Goal: Information Seeking & Learning: Learn about a topic

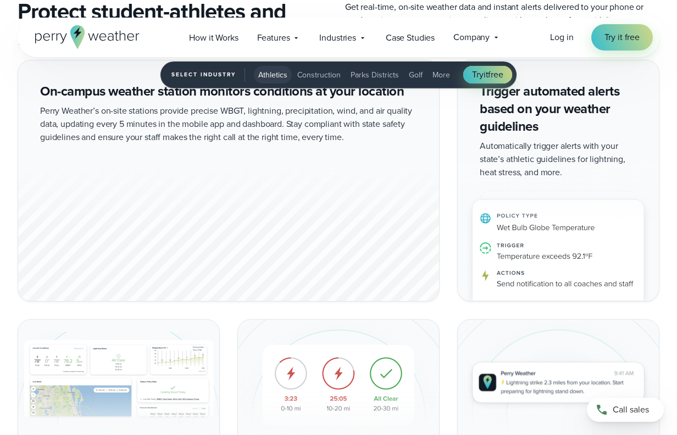
scroll to position [1829, 0]
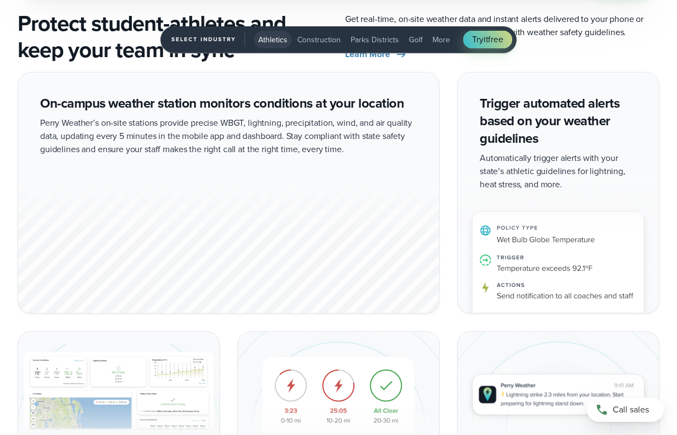
drag, startPoint x: 42, startPoint y: 103, endPoint x: 229, endPoint y: 148, distance: 192.2
click at [309, 148] on div "On-campus weather station monitors conditions at your location Perry Weather’s …" at bounding box center [229, 193] width 422 height 242
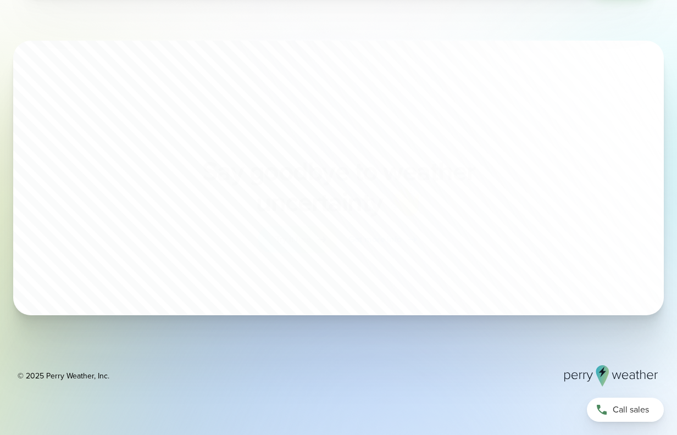
scroll to position [3775, 0]
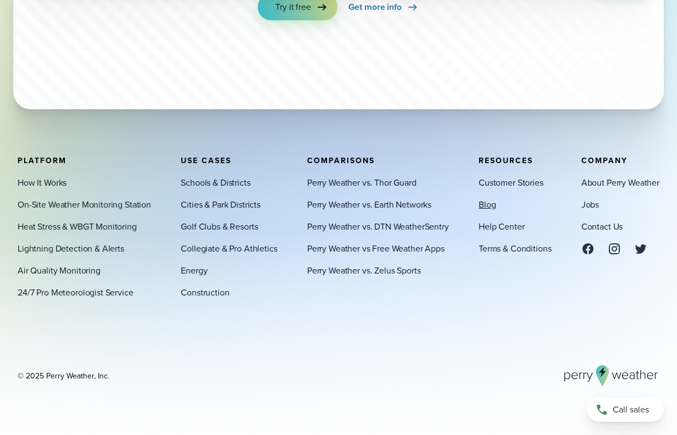
click at [492, 204] on link "Blog" at bounding box center [487, 204] width 17 height 13
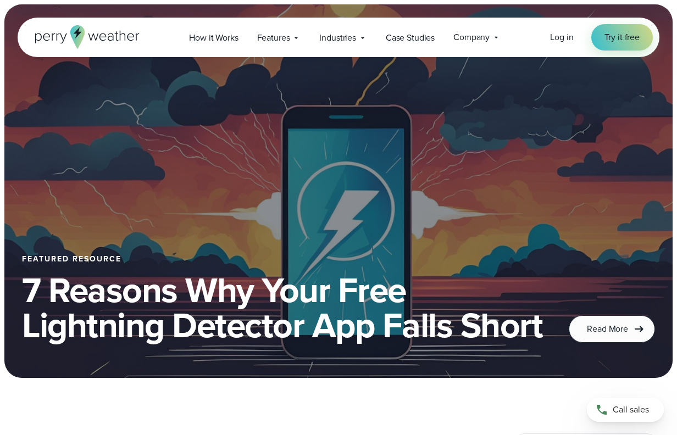
scroll to position [638, 0]
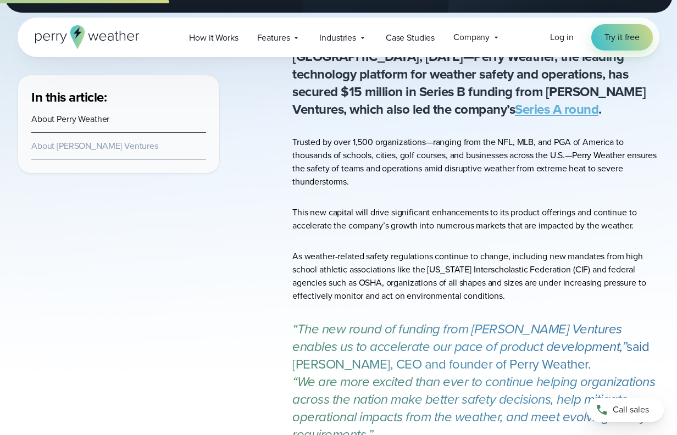
scroll to position [493, 0]
